Goal: Transaction & Acquisition: Purchase product/service

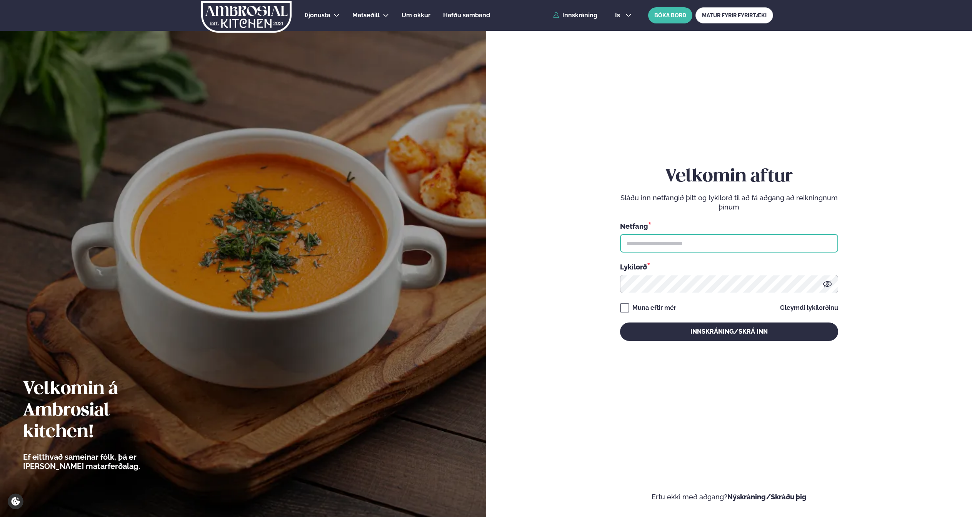
type input "**********"
click at [731, 337] on button "Innskráning/Skrá inn" at bounding box center [729, 332] width 218 height 18
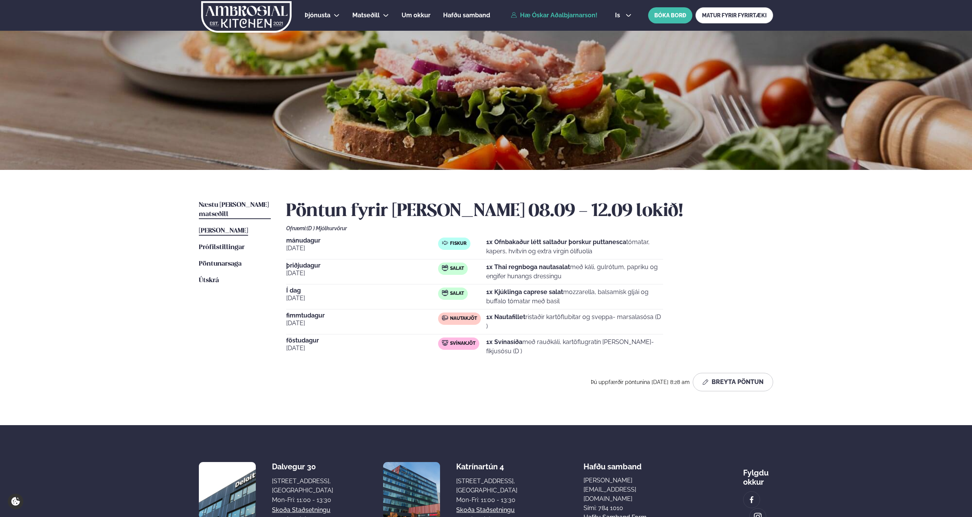
click at [235, 206] on span "Næstu [PERSON_NAME] matseðill" at bounding box center [234, 210] width 70 height 16
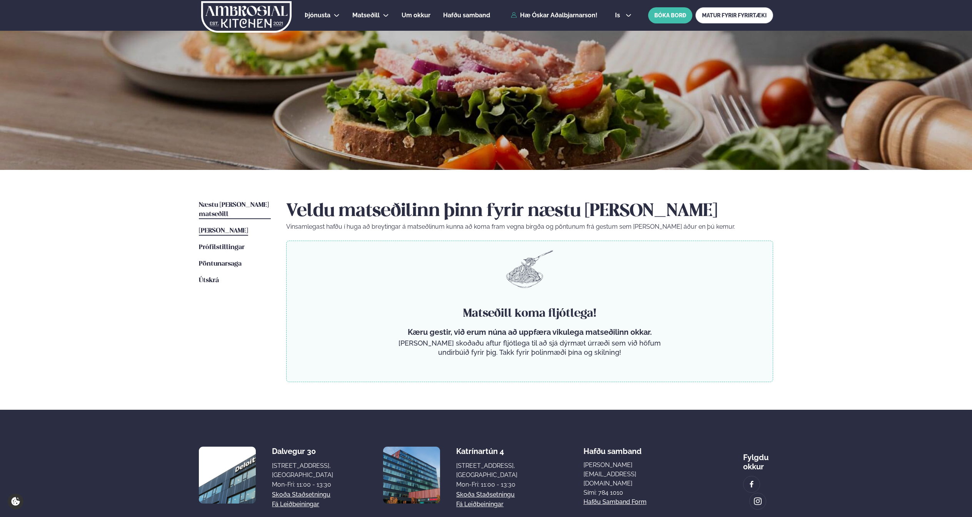
click at [223, 228] on span "[PERSON_NAME]" at bounding box center [223, 231] width 49 height 7
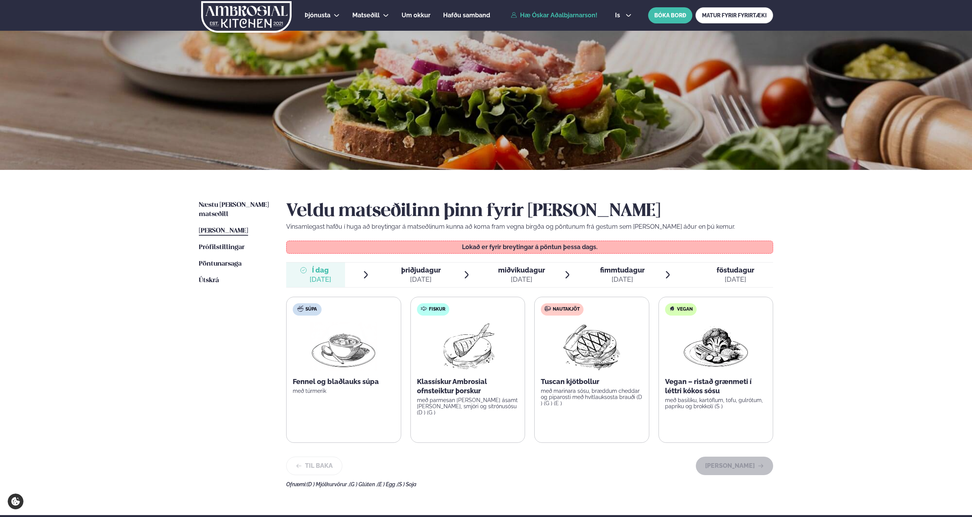
click at [418, 270] on span "þriðjudagur" at bounding box center [421, 270] width 40 height 8
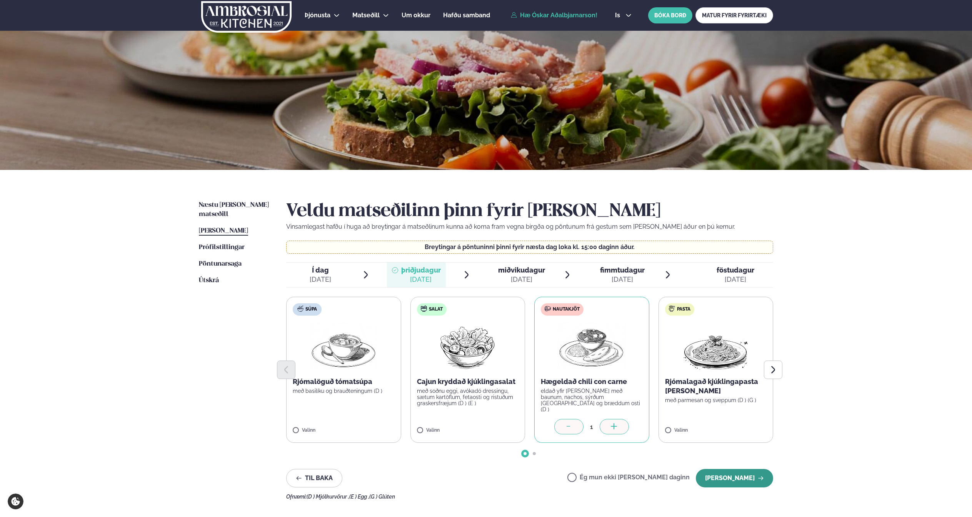
click at [742, 479] on button "[PERSON_NAME]" at bounding box center [734, 478] width 77 height 18
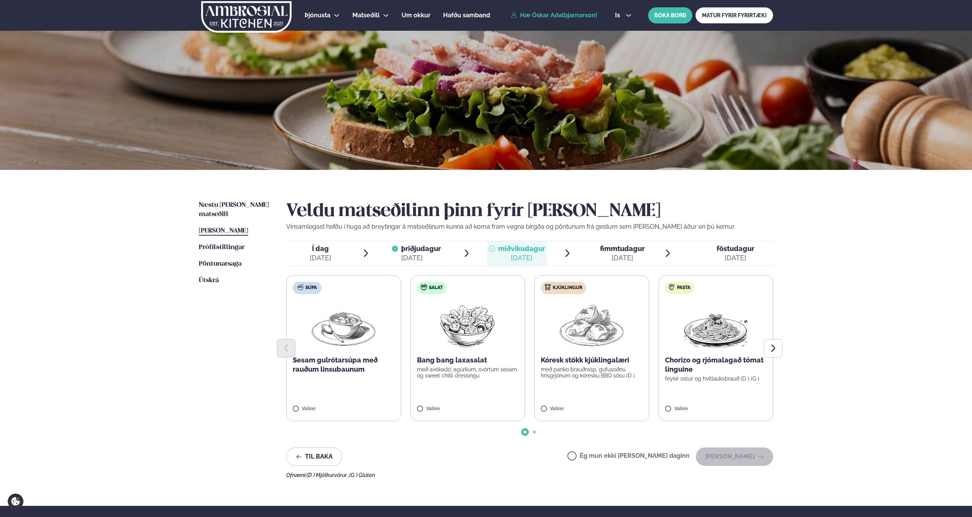
click at [320, 257] on div "[DATE]" at bounding box center [321, 257] width 22 height 9
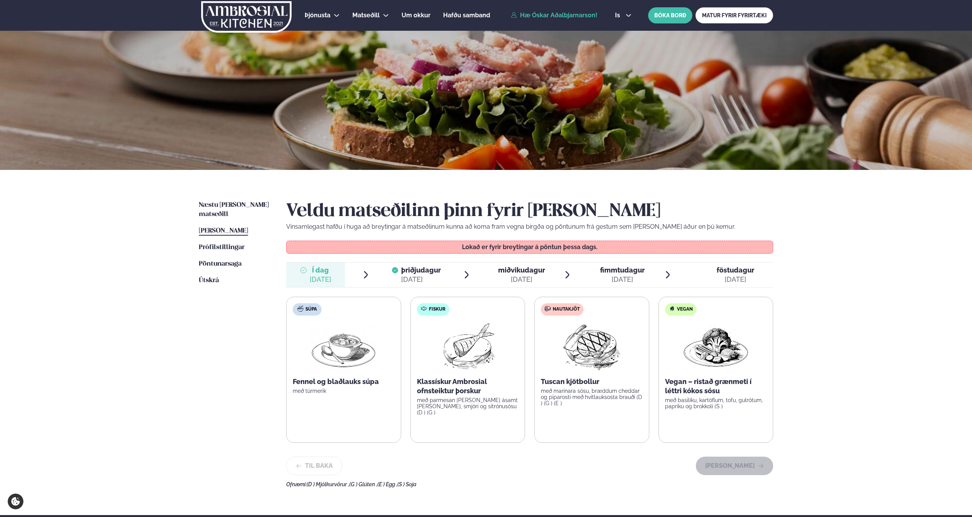
click at [519, 273] on span "miðvikudagur" at bounding box center [521, 270] width 47 height 8
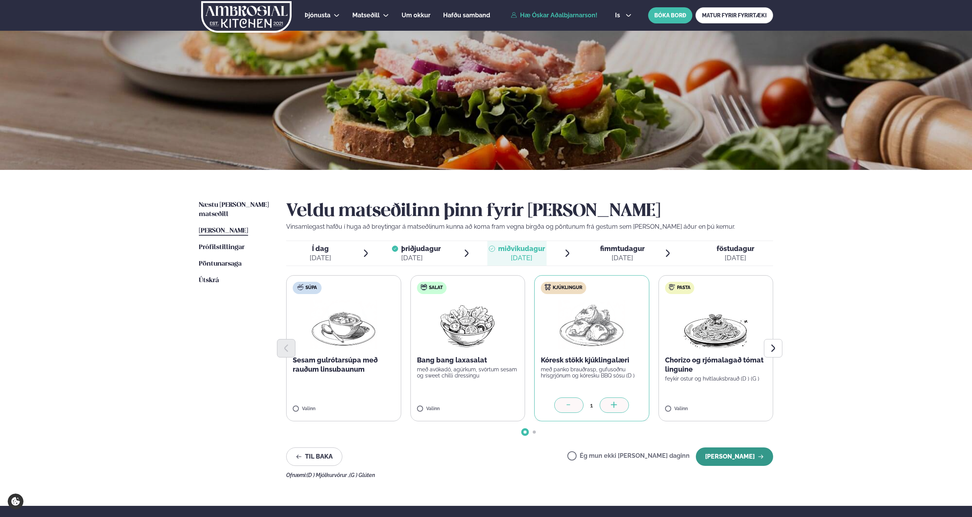
click at [722, 456] on button "[PERSON_NAME]" at bounding box center [734, 457] width 77 height 18
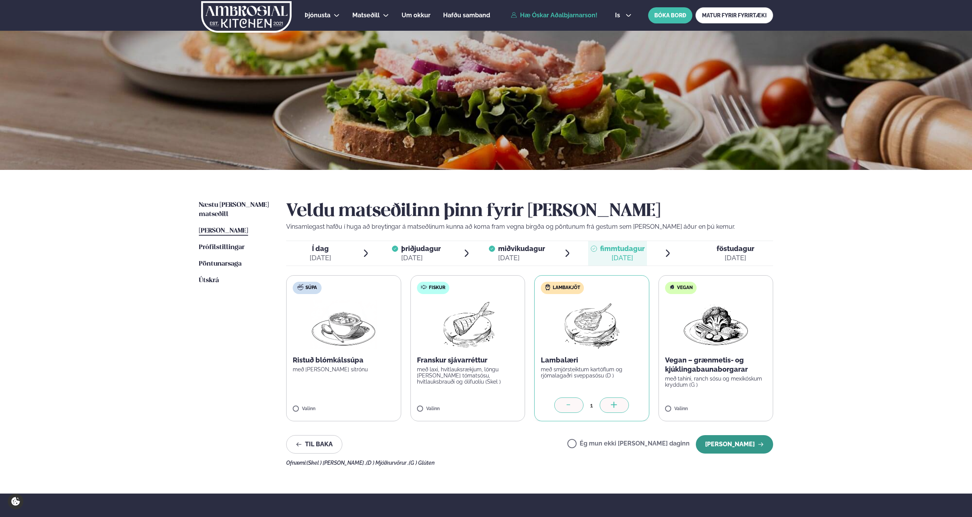
click at [731, 445] on button "[PERSON_NAME]" at bounding box center [734, 444] width 77 height 18
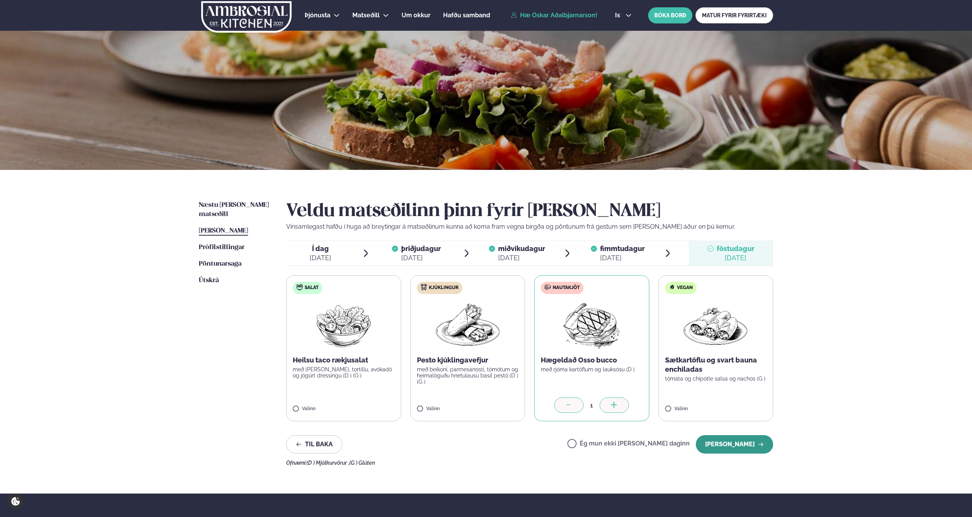
click at [742, 446] on button "[PERSON_NAME]" at bounding box center [734, 444] width 77 height 18
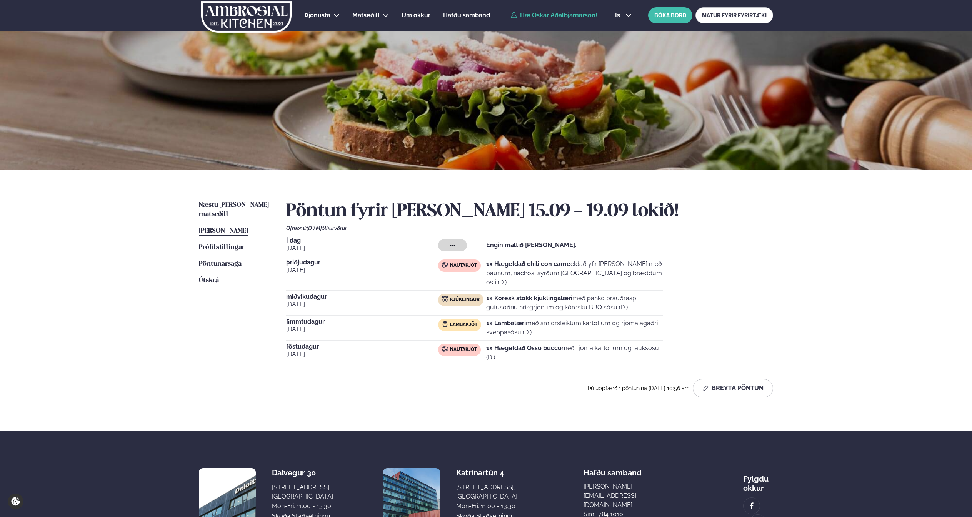
click at [306, 243] on span "Í dag" at bounding box center [362, 241] width 152 height 6
click at [502, 247] on strong "Engin máltíð [PERSON_NAME]." at bounding box center [531, 245] width 90 height 7
click at [248, 228] on span "[PERSON_NAME]" at bounding box center [223, 231] width 49 height 7
